Goal: Transaction & Acquisition: Purchase product/service

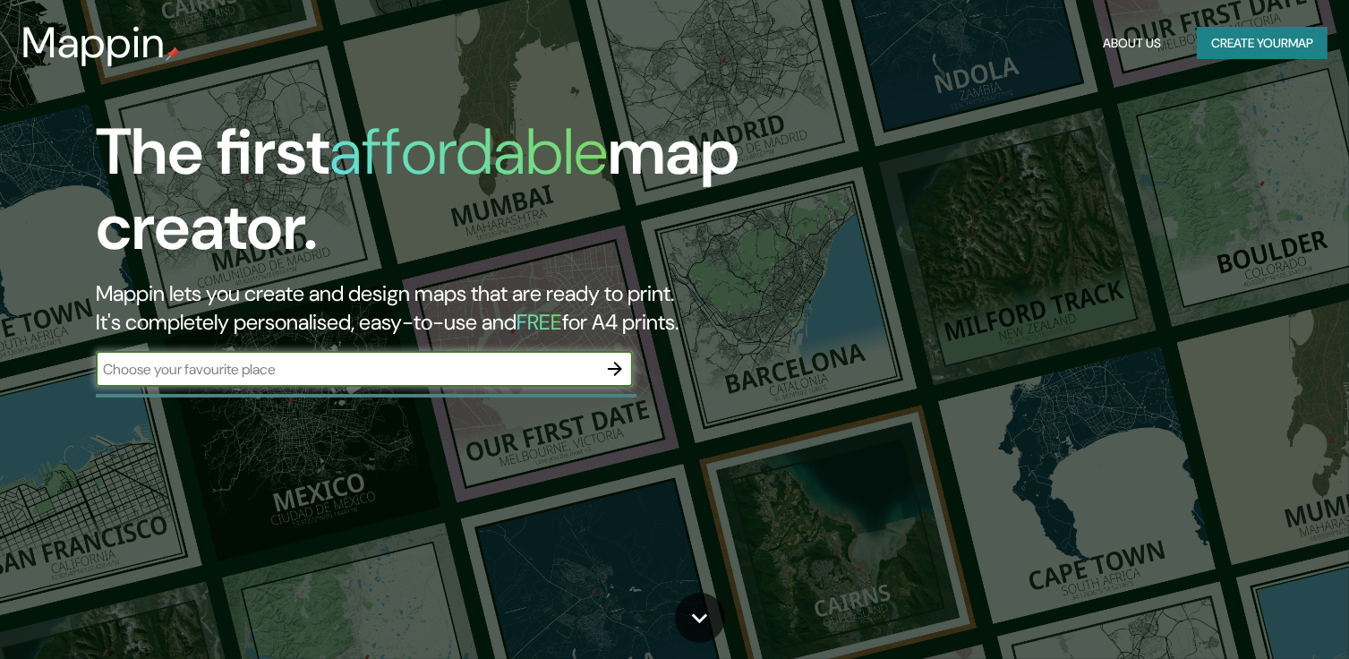
click at [317, 374] on input "text" at bounding box center [346, 369] width 501 height 21
type input "[GEOGRAPHIC_DATA]"
click at [612, 363] on icon "button" at bounding box center [614, 368] width 21 height 21
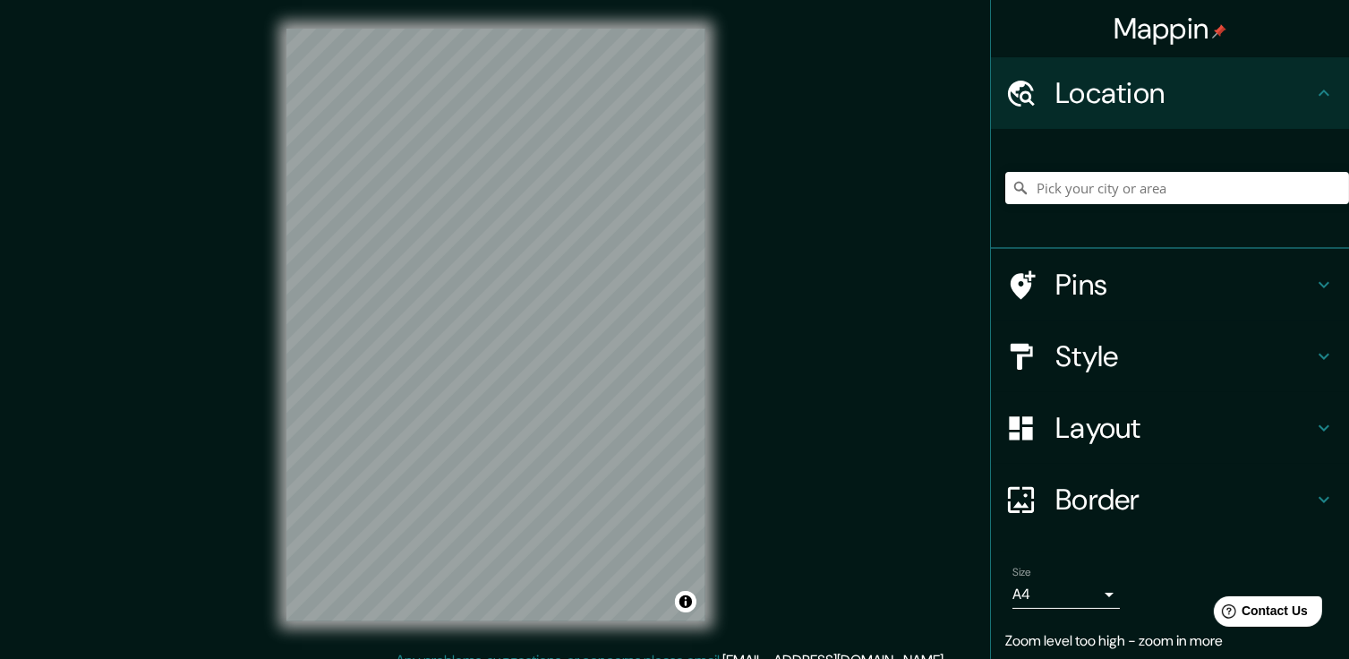
click at [1117, 427] on h4 "Layout" at bounding box center [1185, 428] width 258 height 36
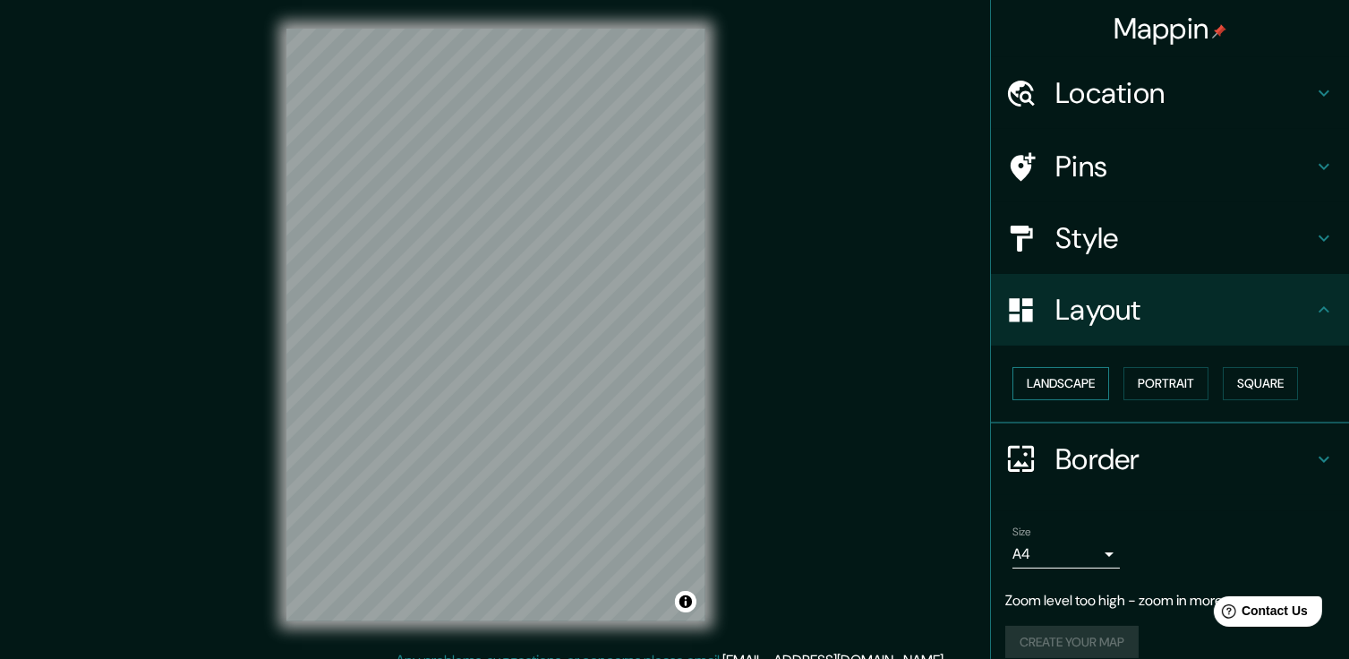
click at [1082, 388] on button "Landscape" at bounding box center [1061, 383] width 97 height 33
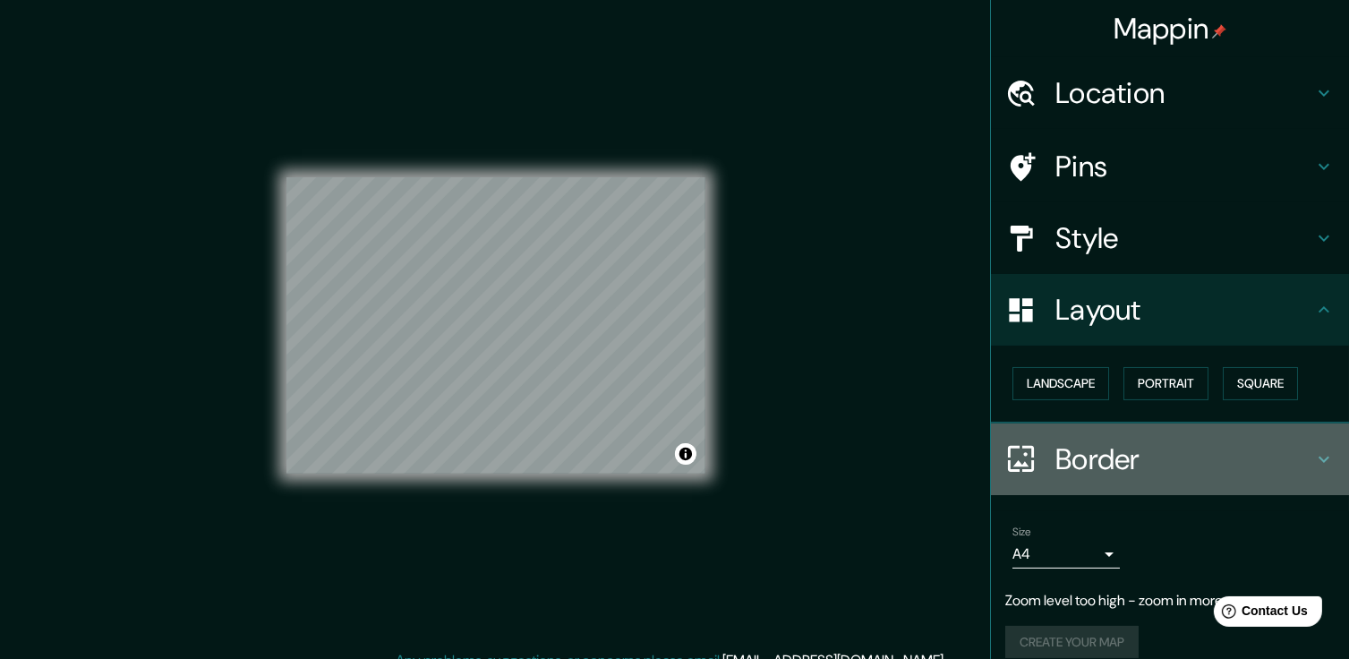
click at [1099, 454] on h4 "Border" at bounding box center [1185, 459] width 258 height 36
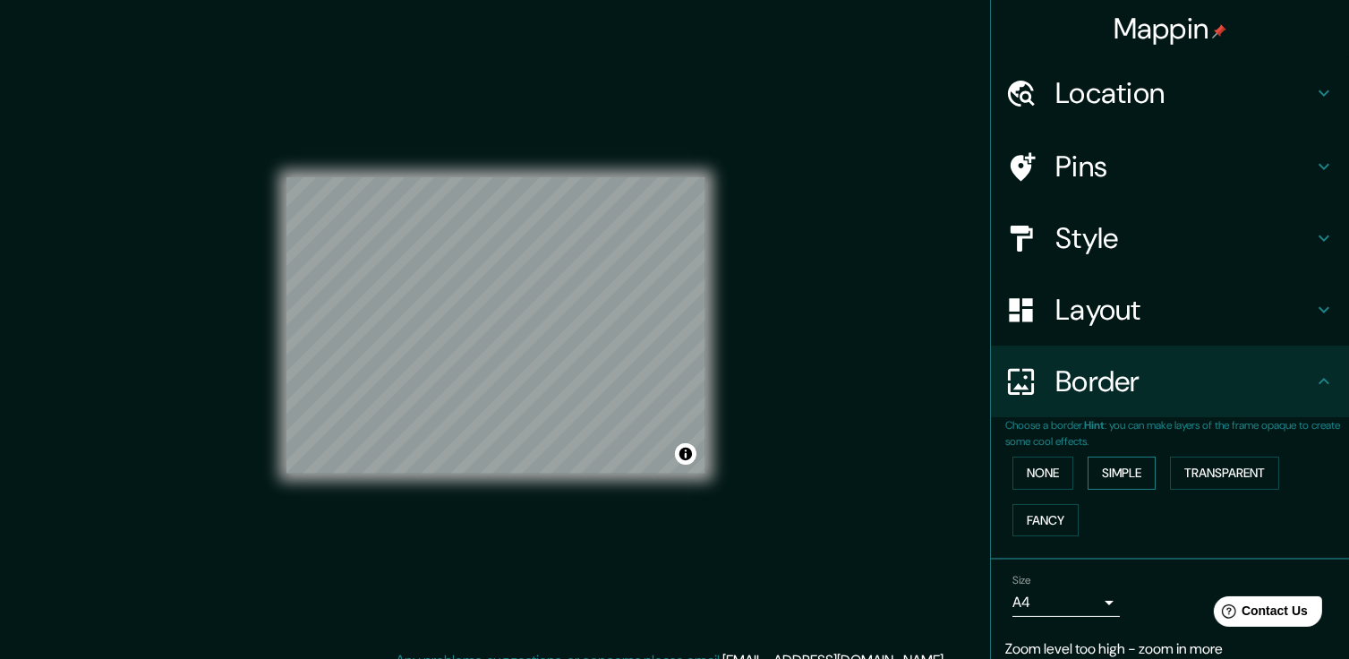
click at [1116, 473] on button "Simple" at bounding box center [1122, 473] width 68 height 33
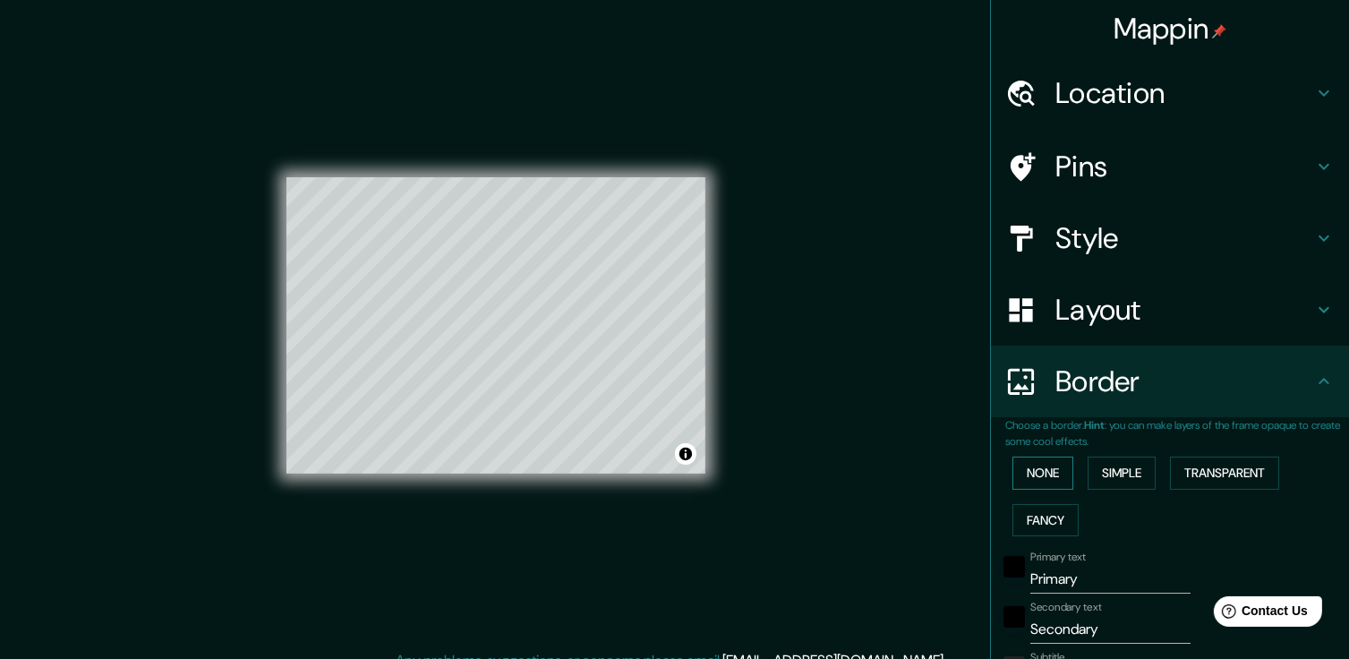
click at [1028, 468] on button "None" at bounding box center [1043, 473] width 61 height 33
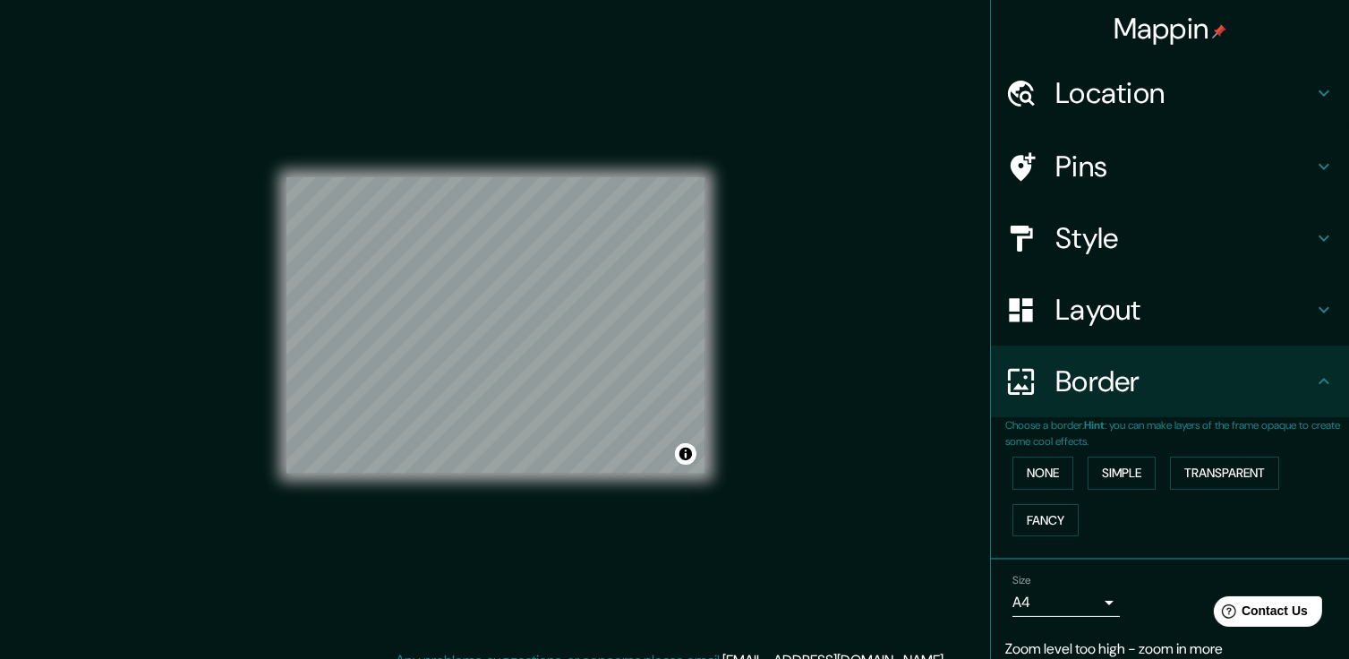
click at [1119, 454] on div "None Simple Transparent Fancy" at bounding box center [1177, 496] width 344 height 94
click at [1112, 468] on button "Simple" at bounding box center [1122, 473] width 68 height 33
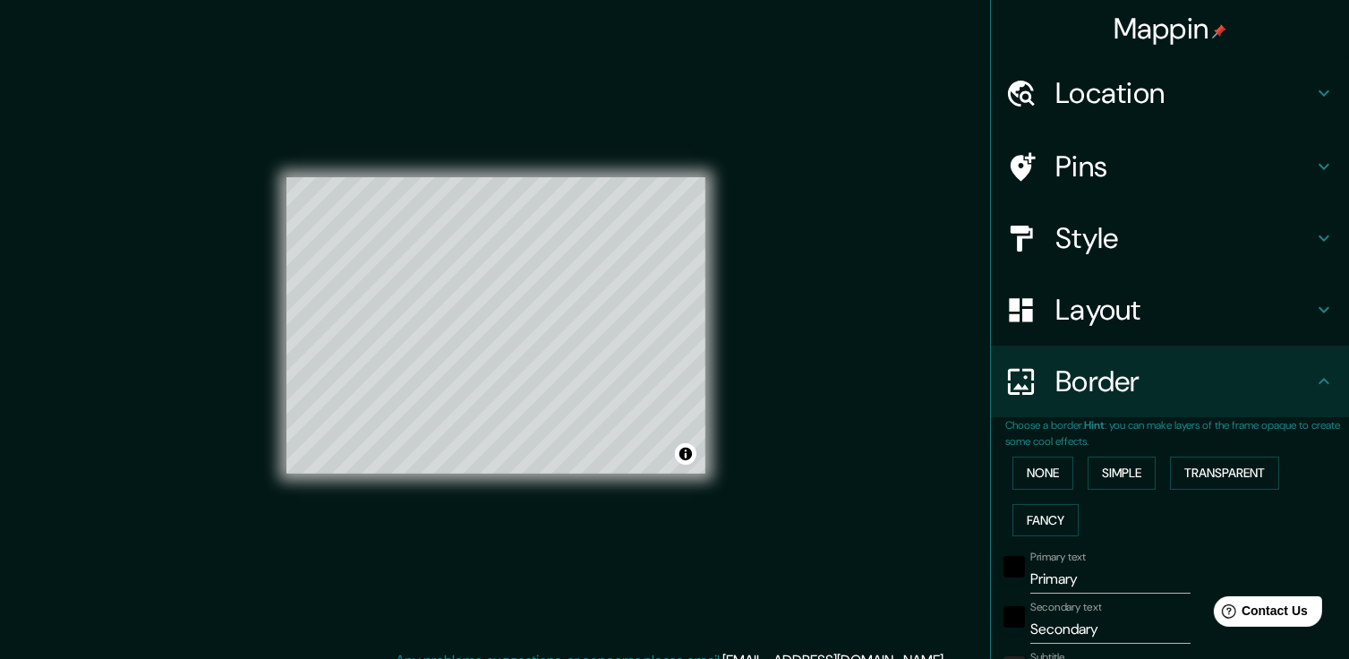
click at [1092, 94] on h4 "Location" at bounding box center [1185, 93] width 258 height 36
type input "187"
type input "37"
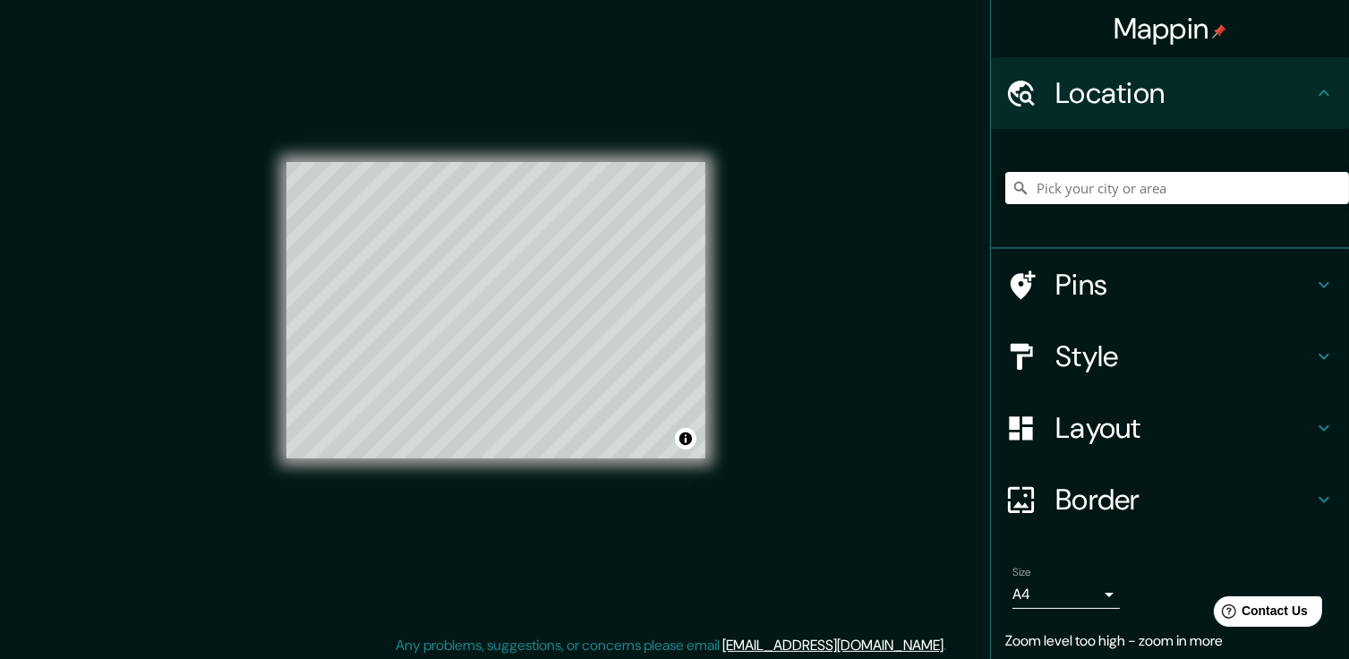
scroll to position [20, 0]
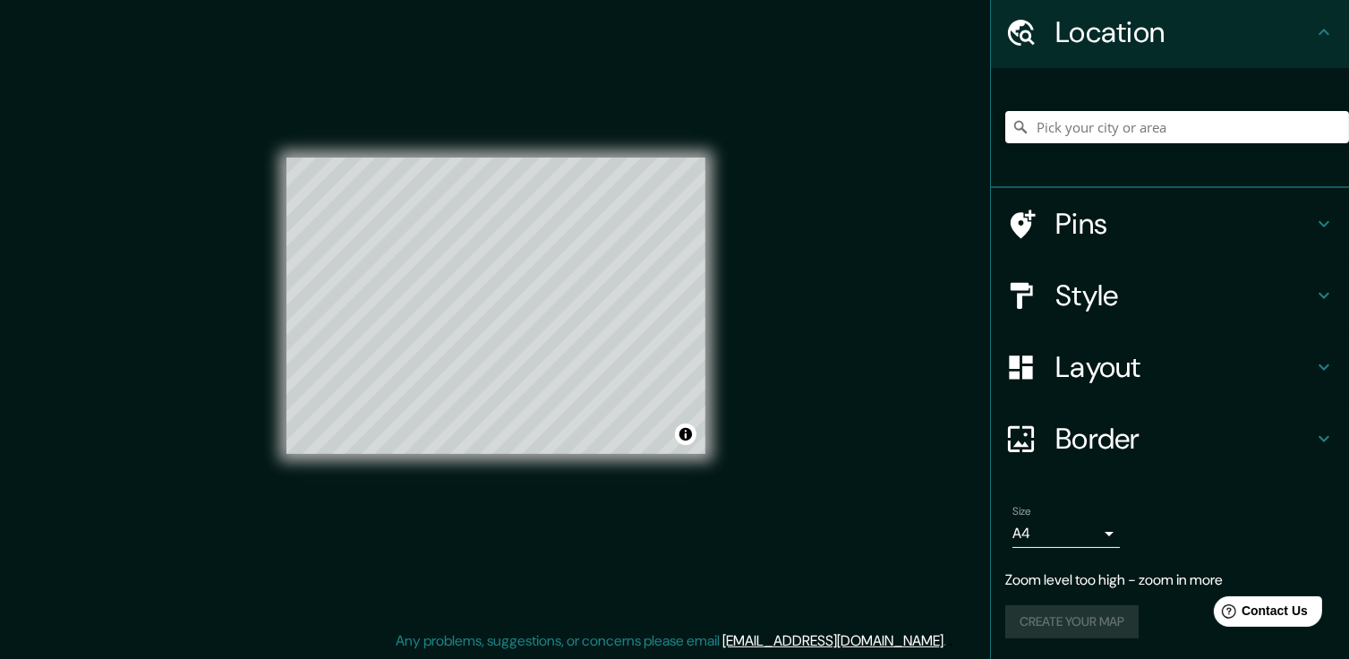
click at [1080, 227] on h4 "Pins" at bounding box center [1185, 224] width 258 height 36
type input "187"
type input "37"
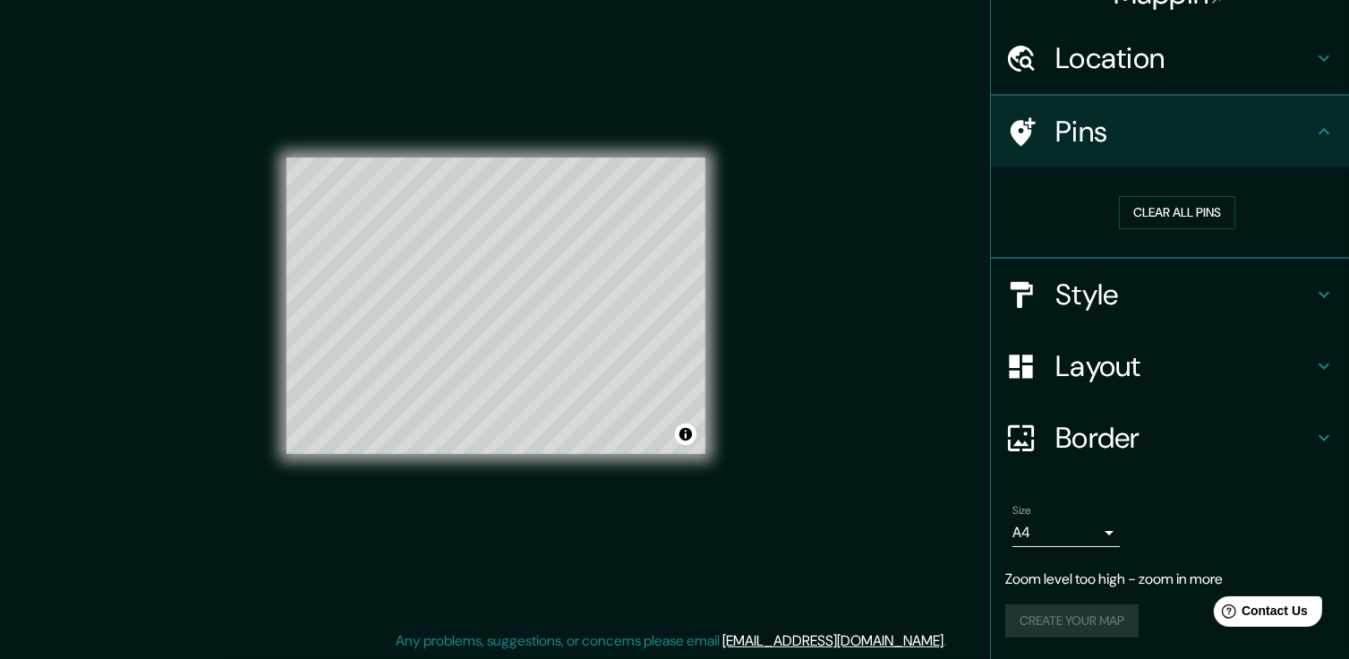
scroll to position [33, 0]
click at [1098, 287] on h4 "Style" at bounding box center [1185, 297] width 258 height 36
type input "187"
type input "37"
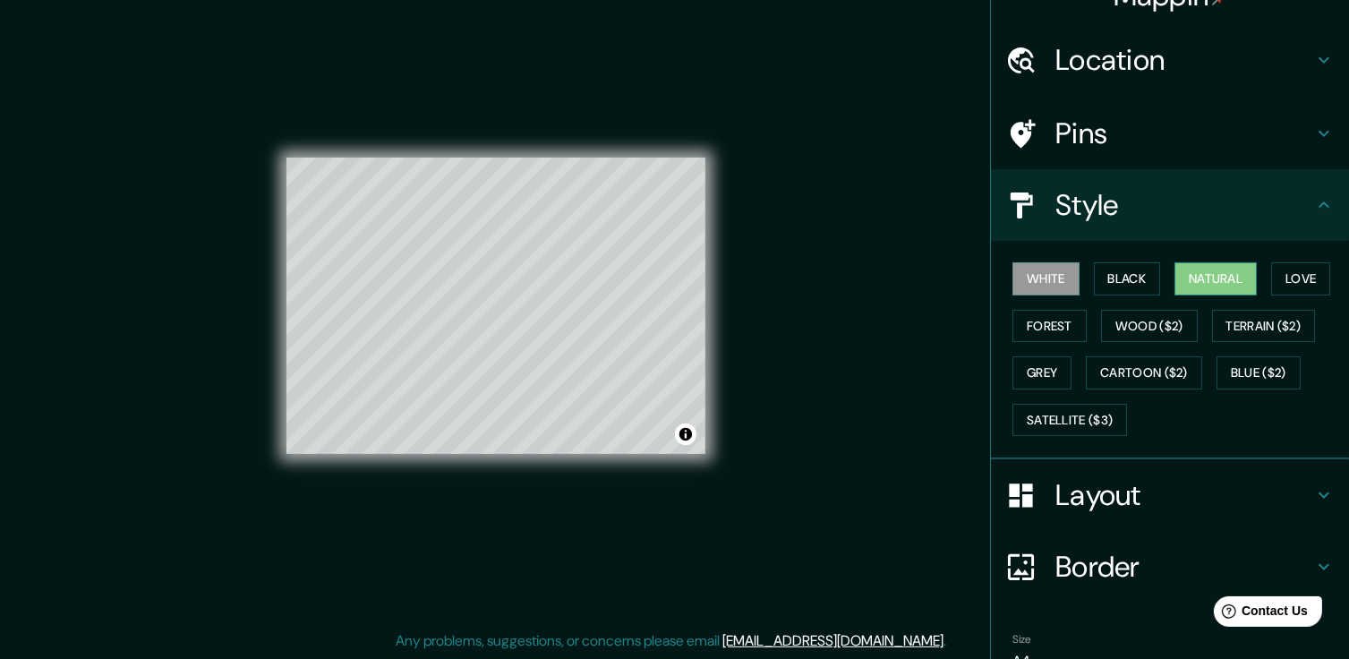
click at [1208, 278] on button "Natural" at bounding box center [1216, 278] width 82 height 33
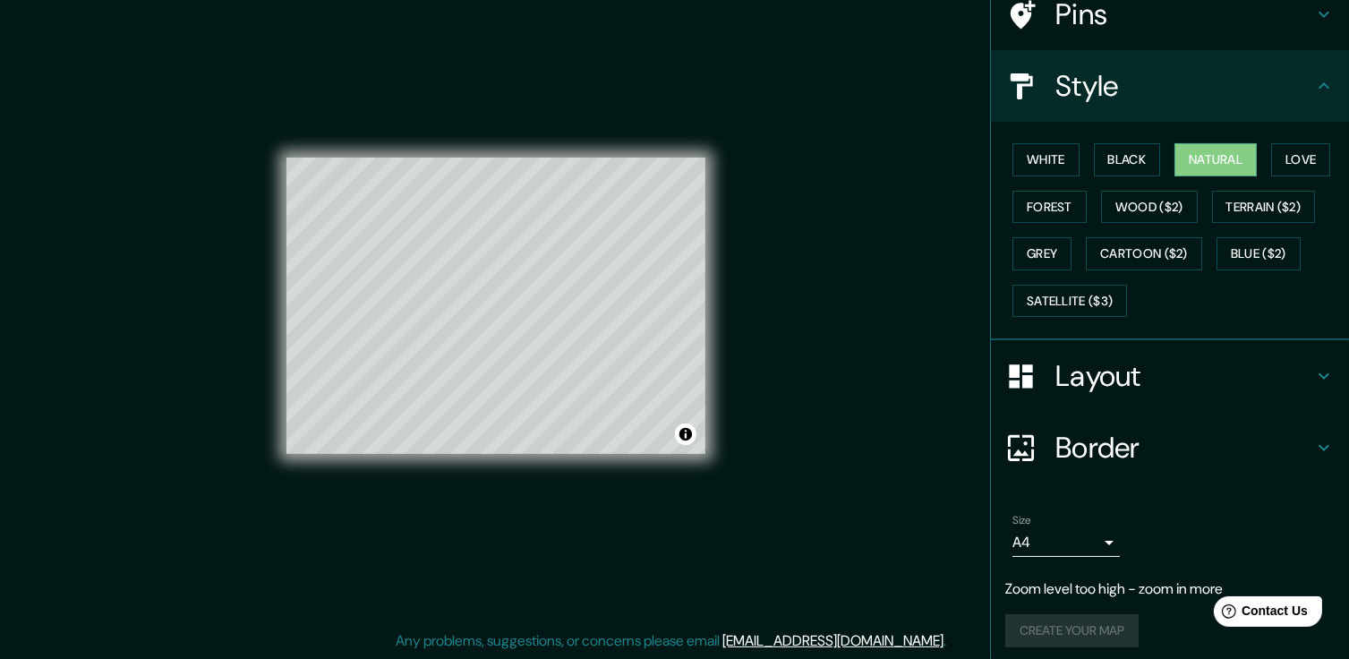
scroll to position [158, 0]
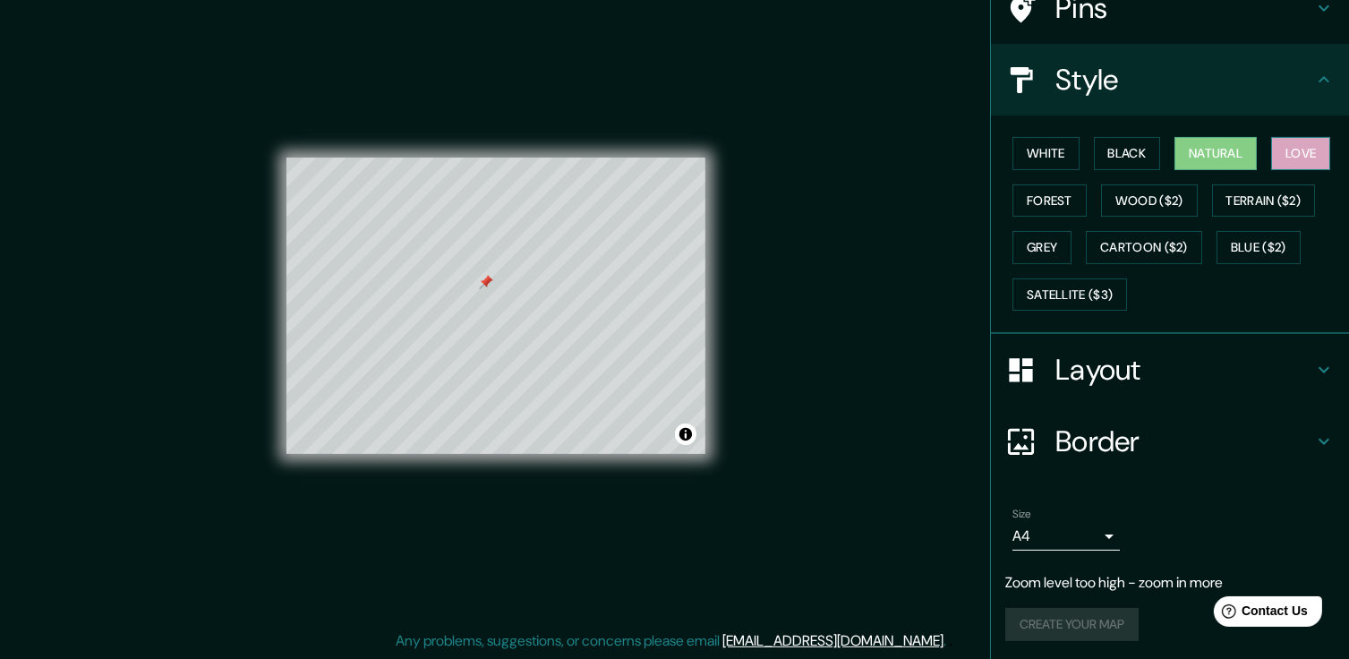
click at [1287, 152] on button "Love" at bounding box center [1300, 153] width 59 height 33
click at [1191, 158] on button "Natural" at bounding box center [1216, 153] width 82 height 33
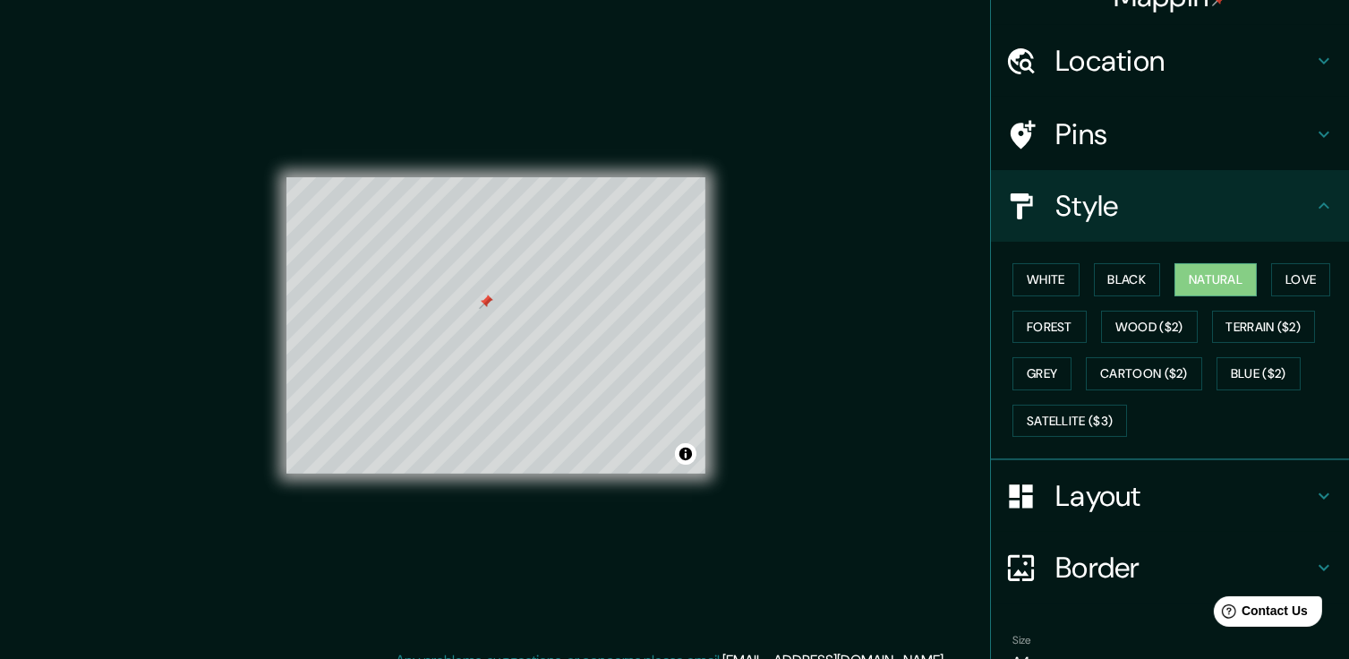
scroll to position [0, 0]
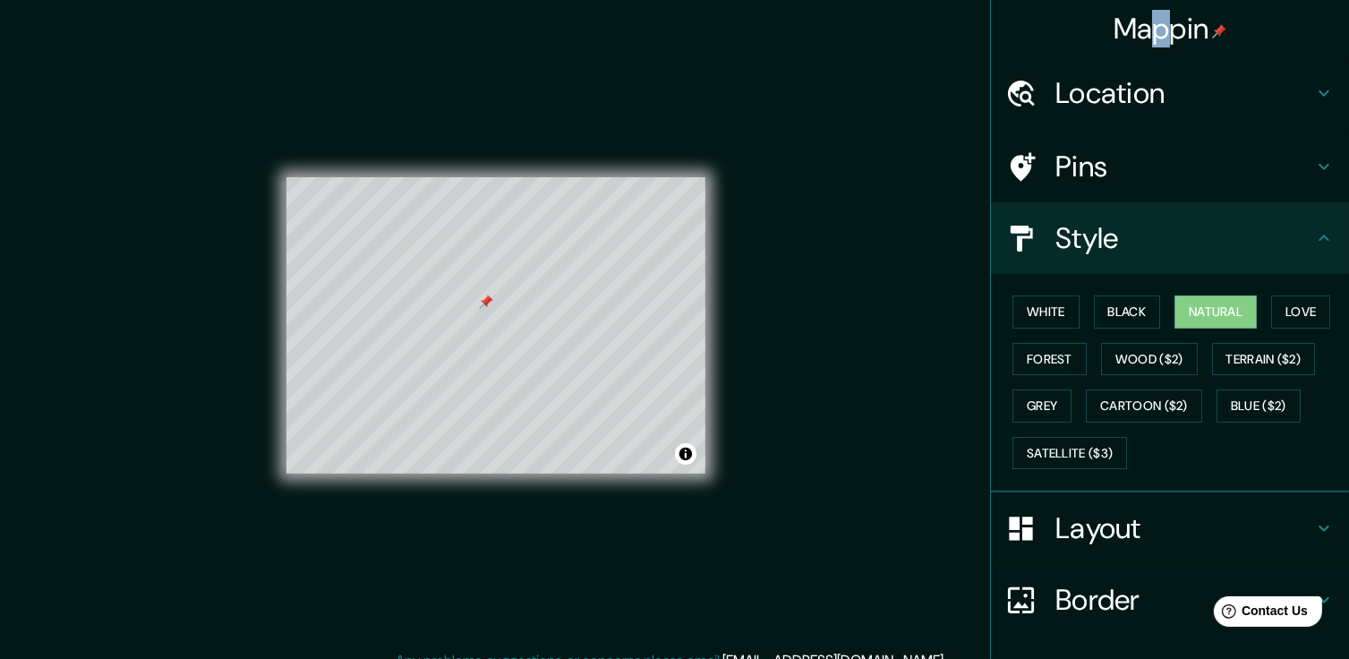
click at [1147, 21] on h4 "Mappin" at bounding box center [1171, 29] width 114 height 36
